Goal: Information Seeking & Learning: Check status

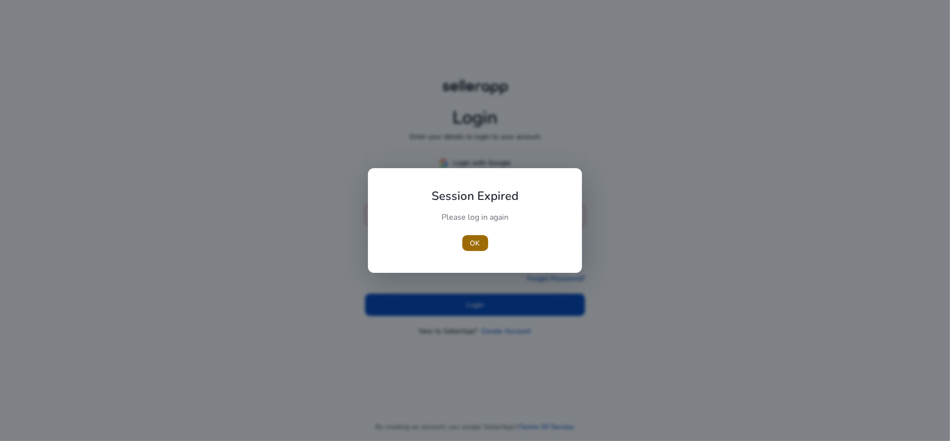
type input "**********"
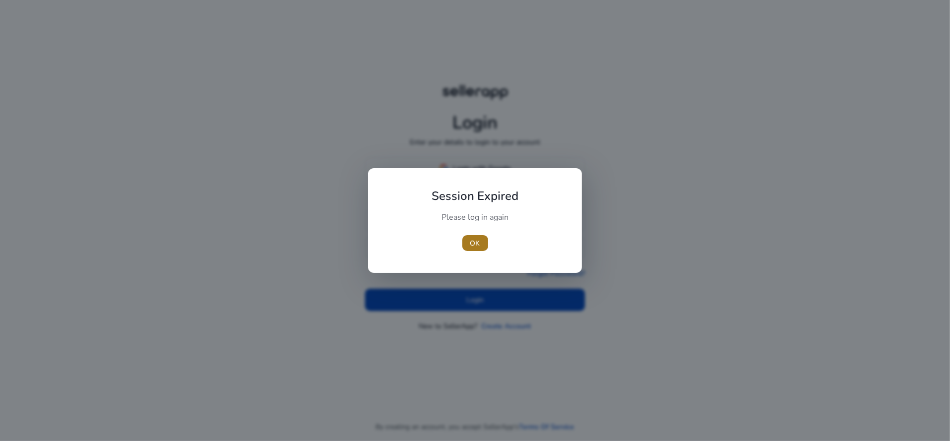
click at [476, 246] on span "OK" at bounding box center [475, 243] width 10 height 10
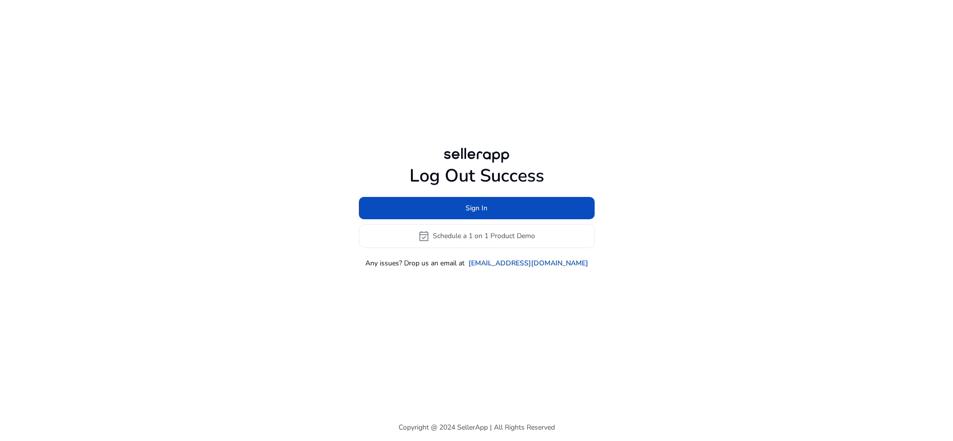
click at [430, 302] on div "Log Out Success Sign In event_available Schedule a 1 on 1 Product Demo Any issu…" at bounding box center [476, 207] width 571 height 414
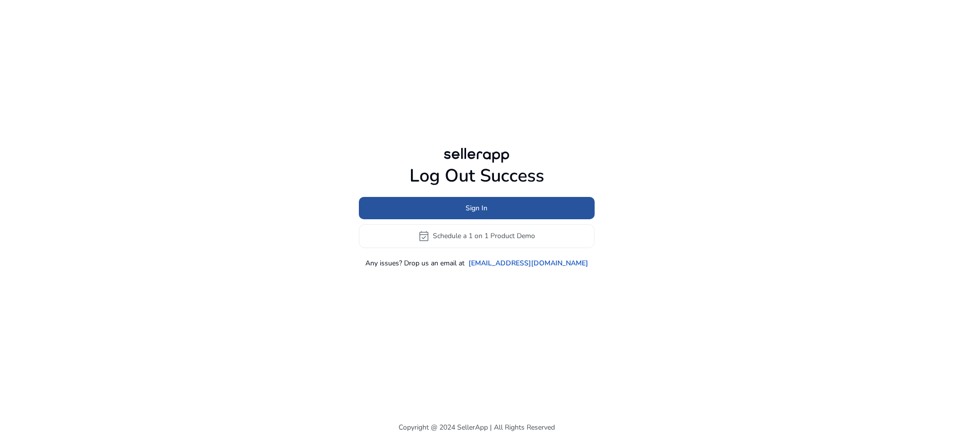
click at [450, 214] on span at bounding box center [477, 208] width 236 height 24
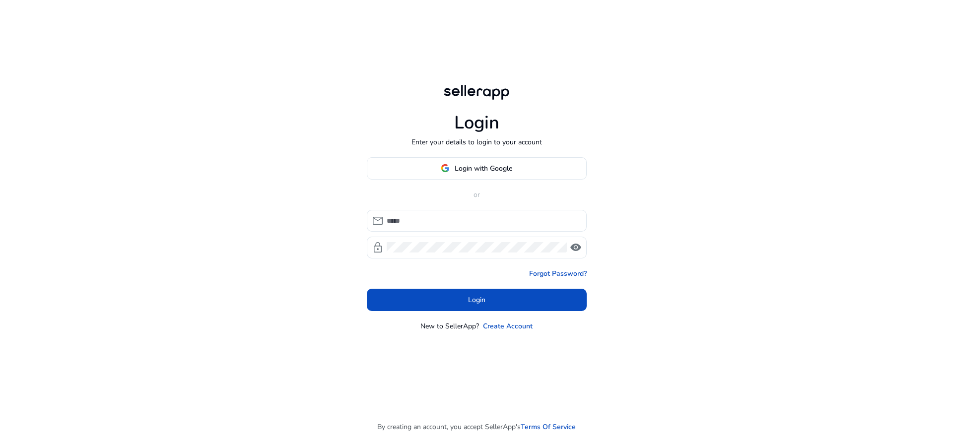
type input "**********"
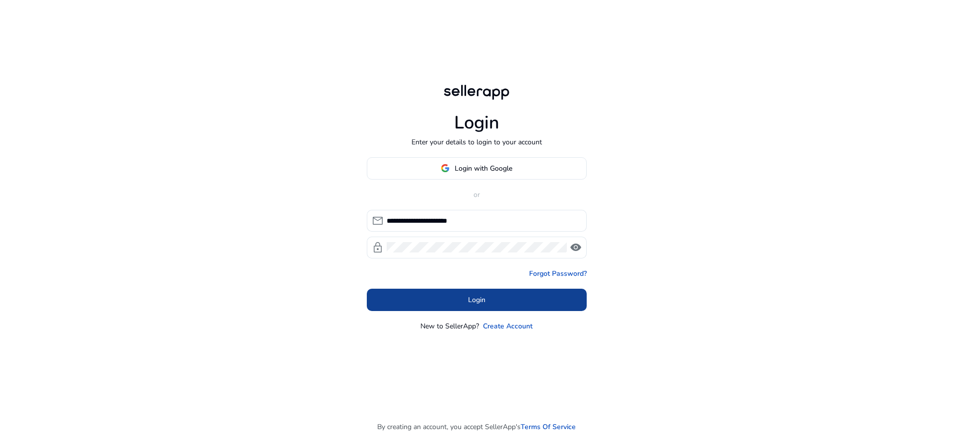
click at [448, 310] on span at bounding box center [477, 300] width 220 height 24
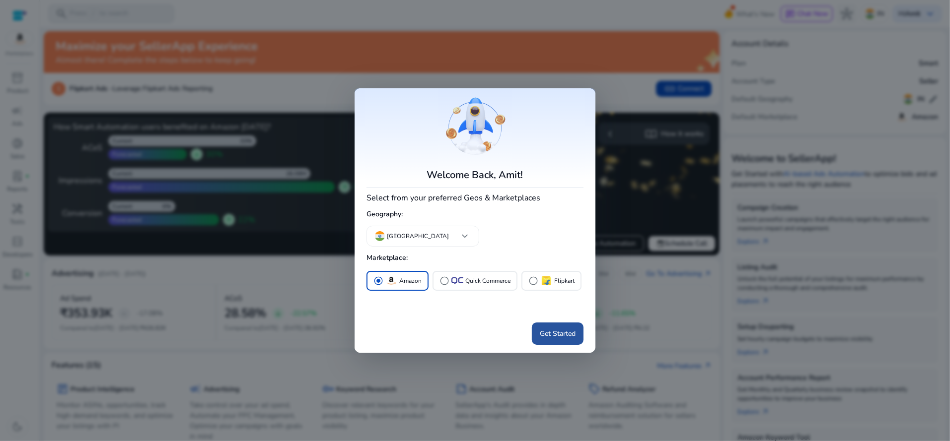
click at [557, 325] on span at bounding box center [558, 334] width 52 height 24
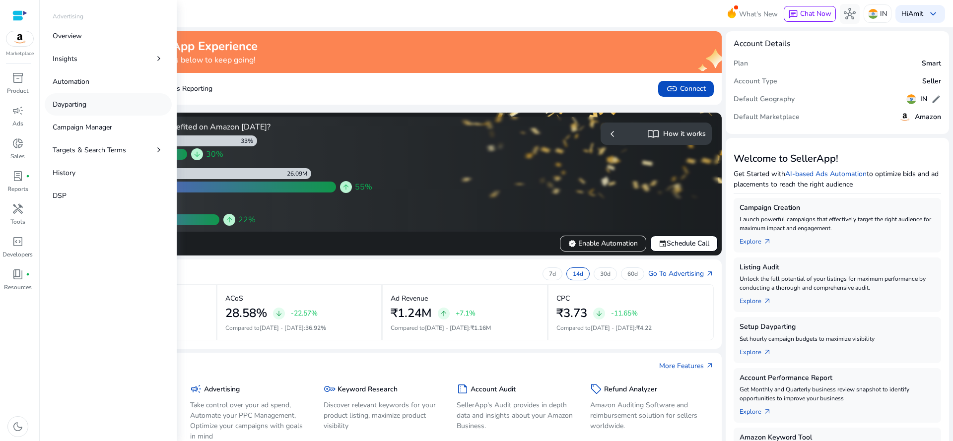
click at [98, 101] on link "Dayparting" at bounding box center [108, 104] width 127 height 22
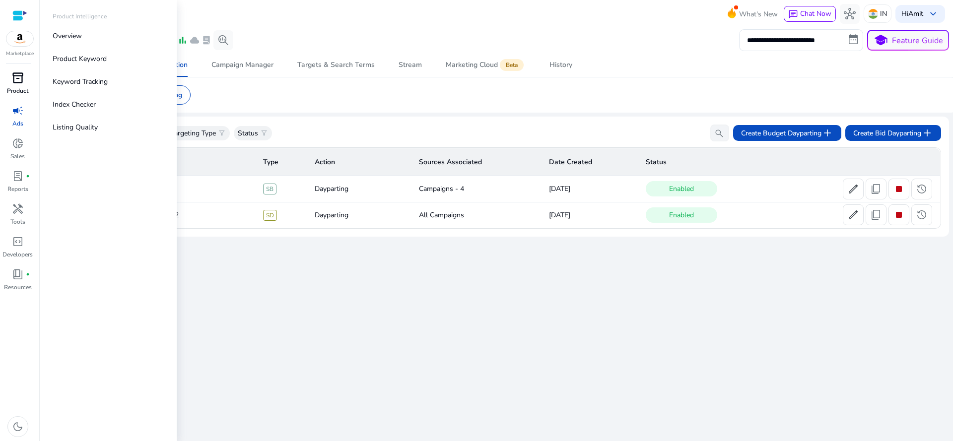
click at [16, 83] on span "inventory_2" at bounding box center [18, 78] width 12 height 12
click at [77, 77] on p "Keyword Tracking" at bounding box center [80, 81] width 55 height 10
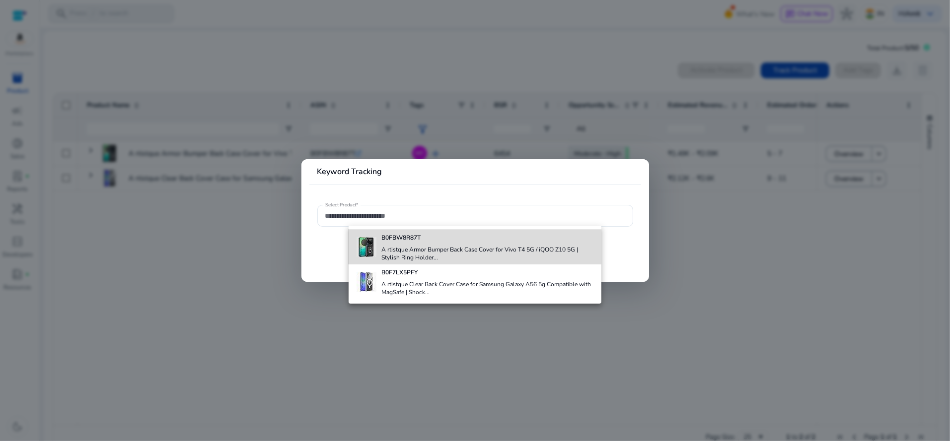
click at [436, 252] on h4 "A rtistque Armor Bumper Back Case Cover for Vivo T4 5G / iQOO Z10 5G | Stylish …" at bounding box center [487, 254] width 212 height 16
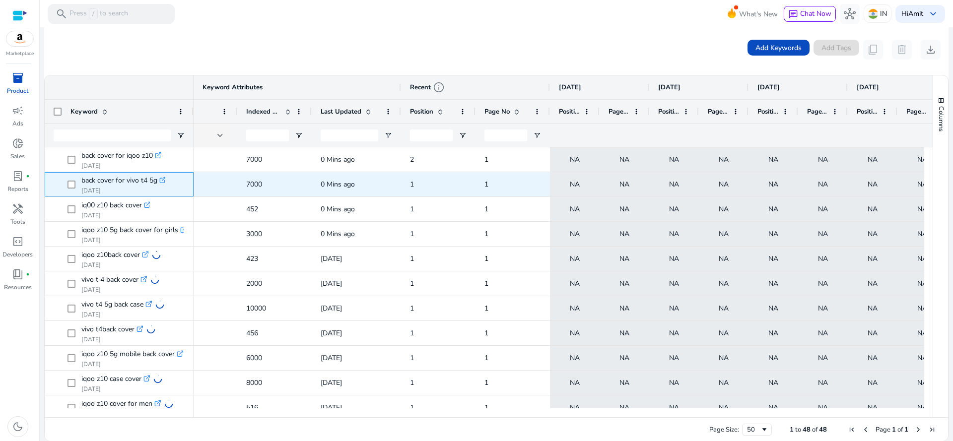
drag, startPoint x: 80, startPoint y: 183, endPoint x: 160, endPoint y: 185, distance: 80.4
click at [160, 185] on span "back cover for vivo t4 5g .st0{fill:#2c8af8} [DATE]" at bounding box center [126, 184] width 117 height 20
copy span "back cover for vivo t4 5g .st0{fill:#2c8af8} [DATE]"
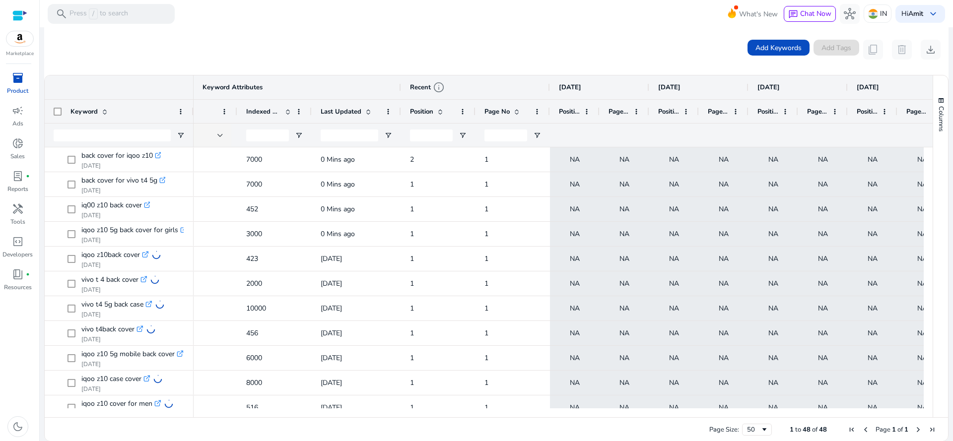
click at [131, 45] on div "Add Keywords Add Tags content_copy delete download" at bounding box center [496, 50] width 889 height 20
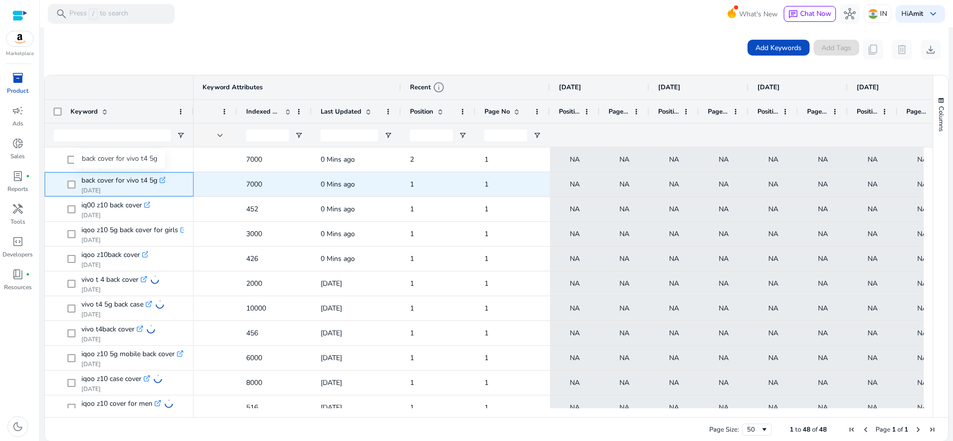
copy span "back cover for vivo t4 5g"
drag, startPoint x: 80, startPoint y: 177, endPoint x: 156, endPoint y: 182, distance: 76.6
click at [156, 182] on span "back cover for vivo t4 5g .st0{fill:#2c8af8} [DATE]" at bounding box center [126, 184] width 117 height 20
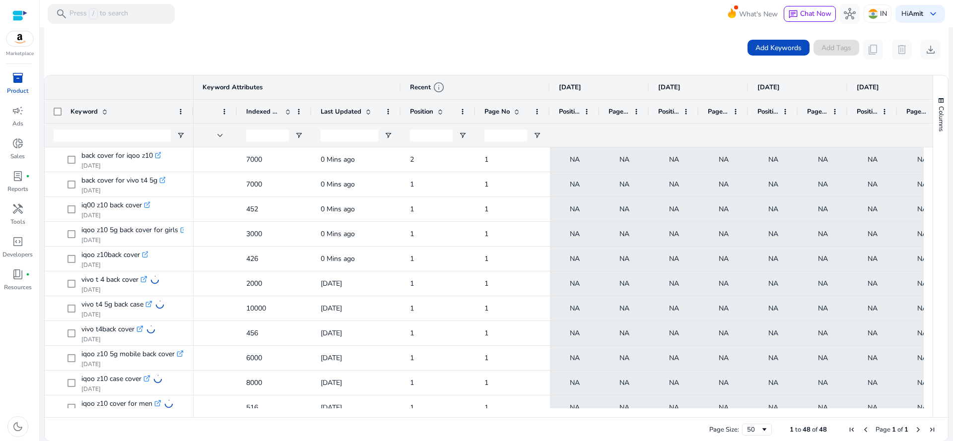
drag, startPoint x: 930, startPoint y: 174, endPoint x: 932, endPoint y: 190, distance: 16.0
click at [933, 190] on div "Columns" at bounding box center [940, 246] width 15 height 342
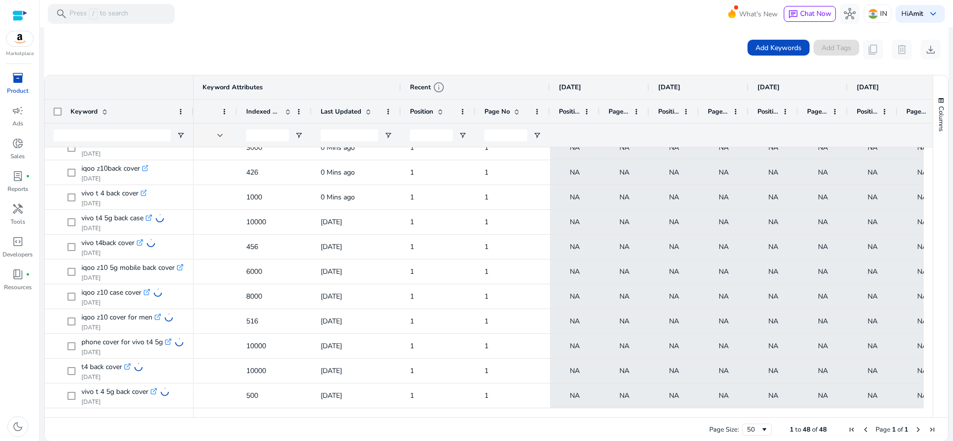
drag, startPoint x: 926, startPoint y: 186, endPoint x: 935, endPoint y: 220, distance: 35.5
click at [935, 220] on div "Keyword Keyword Attributes Recent info [DATE] [DATE] [DATE] Tags" at bounding box center [496, 246] width 903 height 342
drag, startPoint x: 929, startPoint y: 207, endPoint x: 935, endPoint y: 243, distance: 36.2
click at [935, 243] on div "Columns Column Labels Drag here to set column labels" at bounding box center [940, 246] width 15 height 342
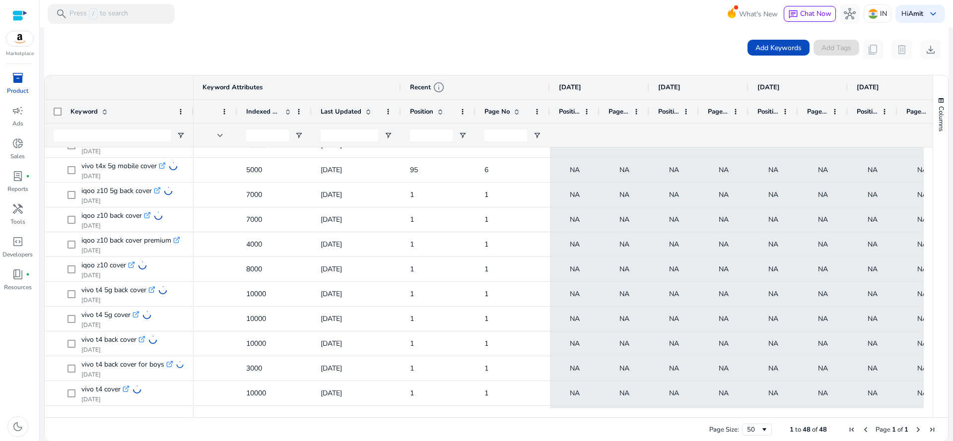
scroll to position [906, 0]
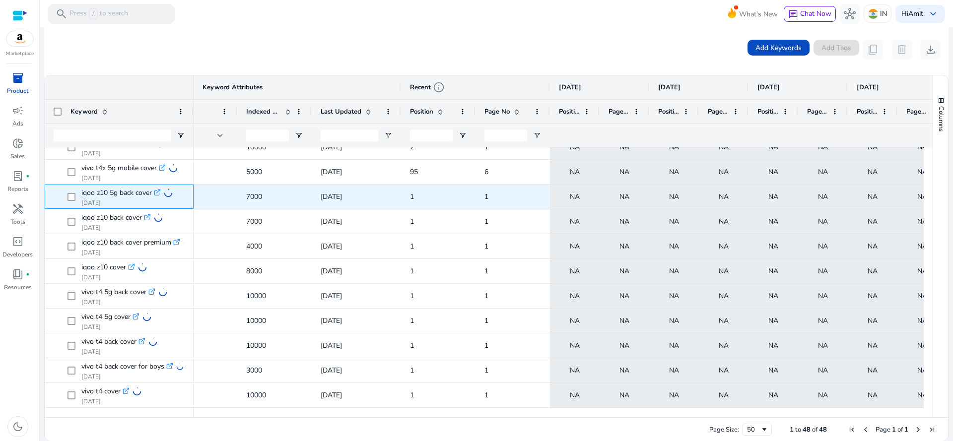
drag, startPoint x: 77, startPoint y: 194, endPoint x: 153, endPoint y: 192, distance: 76.0
click at [153, 192] on span "iqoo z10 5g back cover .st0{fill:#2c8af8} [DATE]" at bounding box center [126, 197] width 117 height 20
copy span "iqoo z10 5g back cover"
